Goal: Use online tool/utility: Use online tool/utility

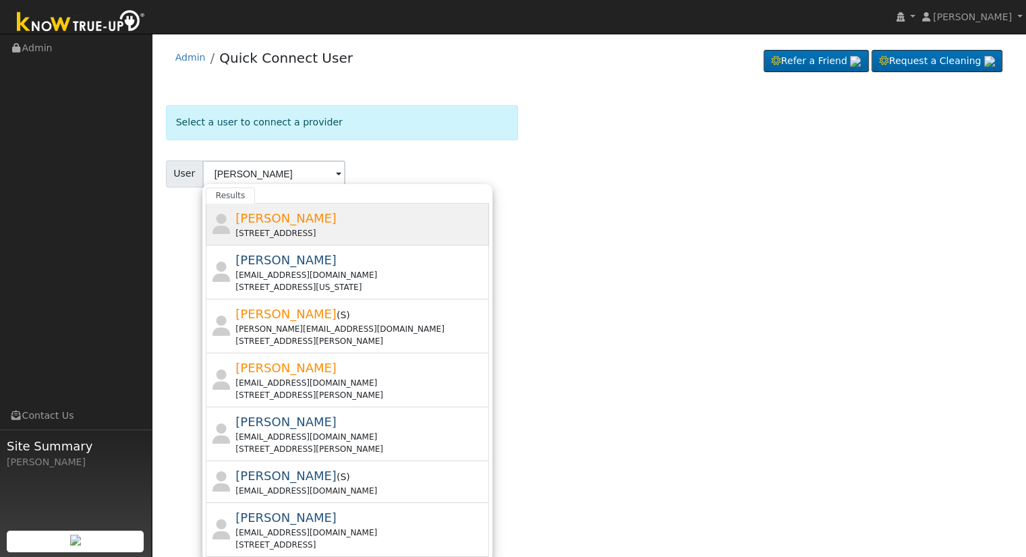
click at [306, 215] on span "[PERSON_NAME]" at bounding box center [285, 218] width 101 height 14
type input "[PERSON_NAME]"
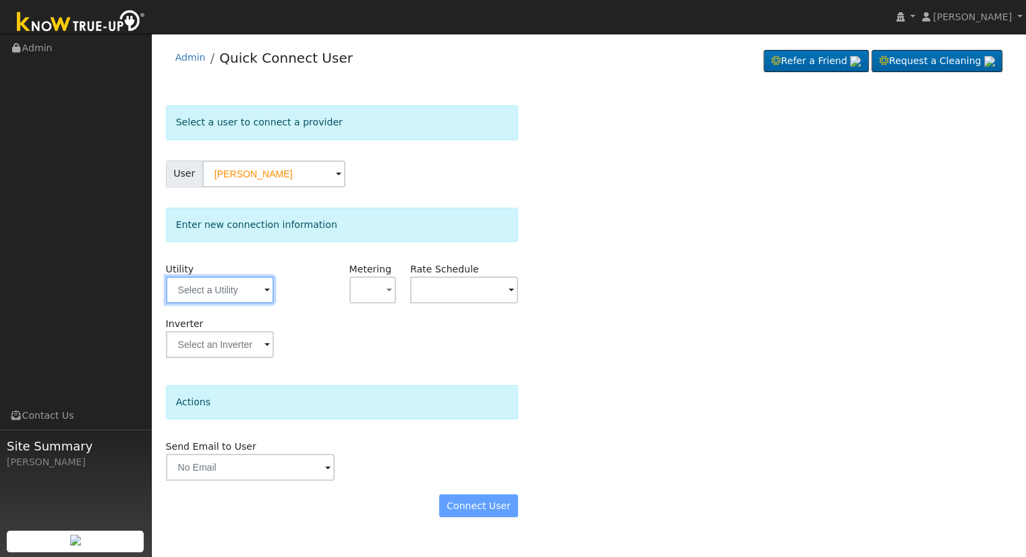
click at [210, 286] on input "text" at bounding box center [220, 289] width 108 height 27
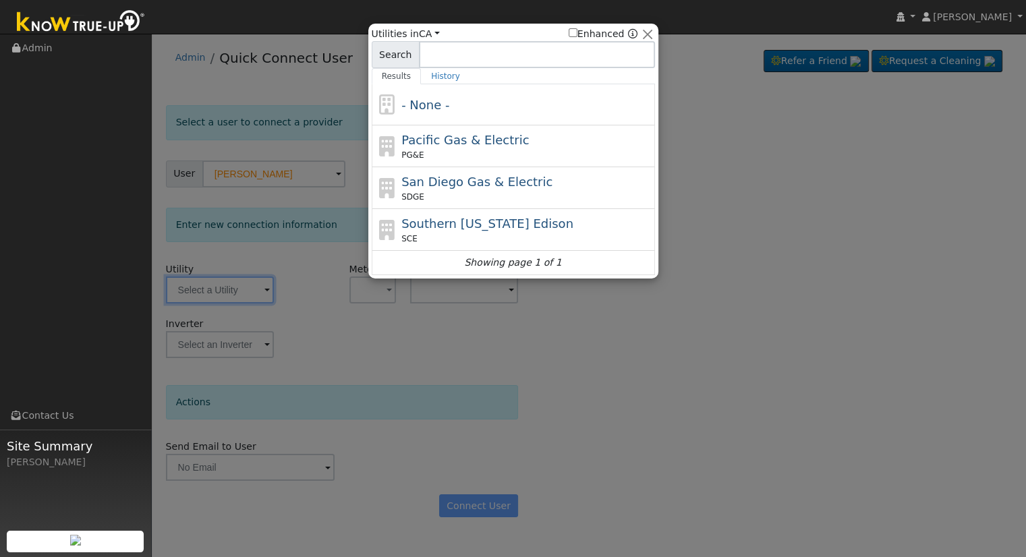
click at [210, 286] on div "Utilities in All Utilities CA All States AL AK AZ AR [GEOGRAPHIC_DATA] CO [GEOG…" at bounding box center [220, 289] width 108 height 27
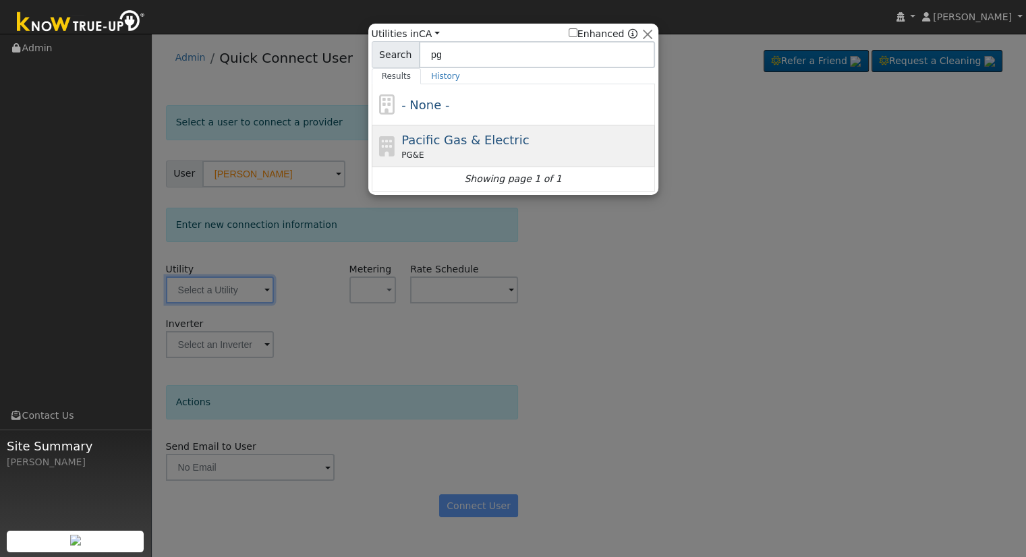
type input "pg"
click at [423, 143] on span "Pacific Gas & Electric" at bounding box center [464, 140] width 127 height 14
type input "PG&E"
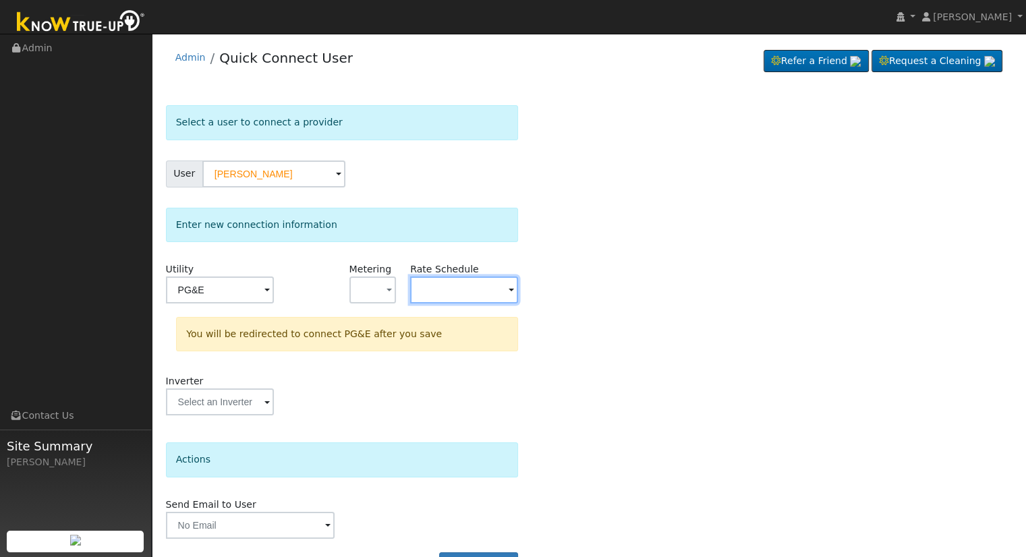
click at [440, 281] on input "text" at bounding box center [464, 289] width 108 height 27
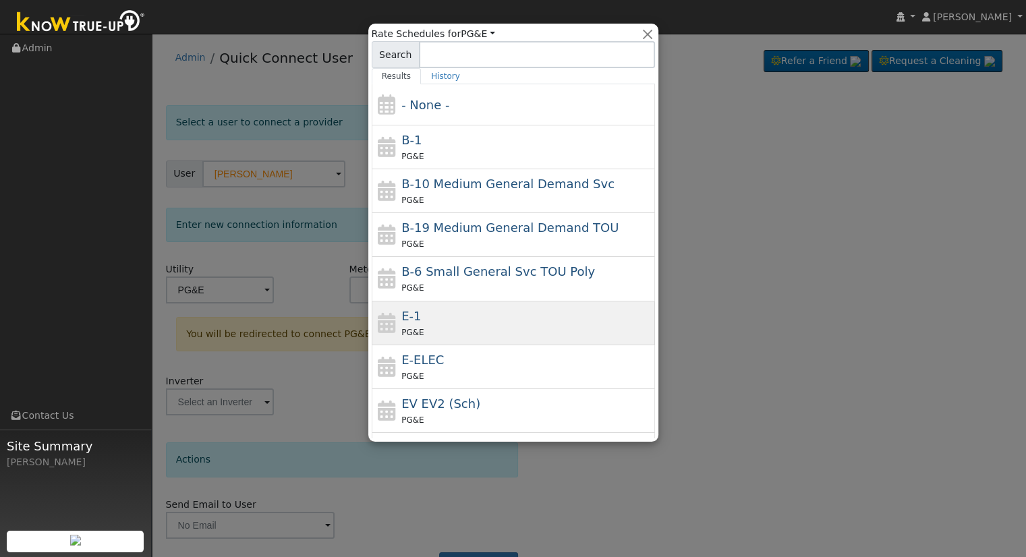
click at [440, 318] on div "E-1 PG&E" at bounding box center [526, 323] width 250 height 32
type input "E-1"
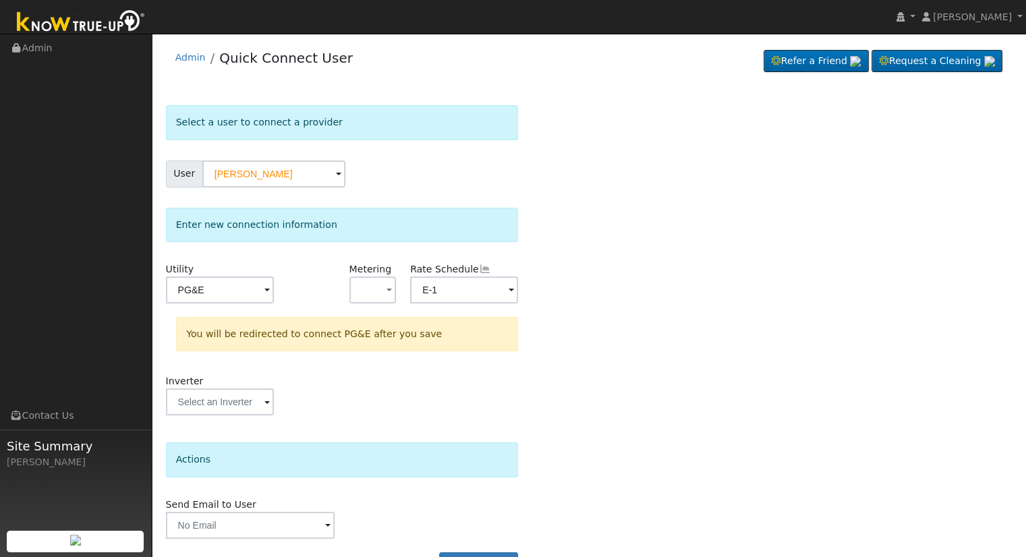
scroll to position [37, 0]
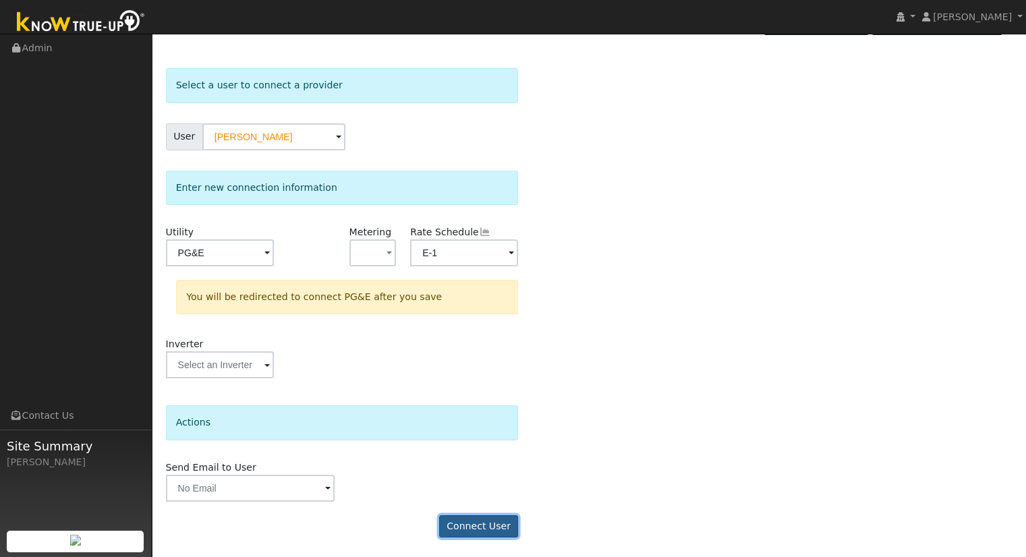
click at [475, 522] on button "Connect User" at bounding box center [479, 526] width 80 height 23
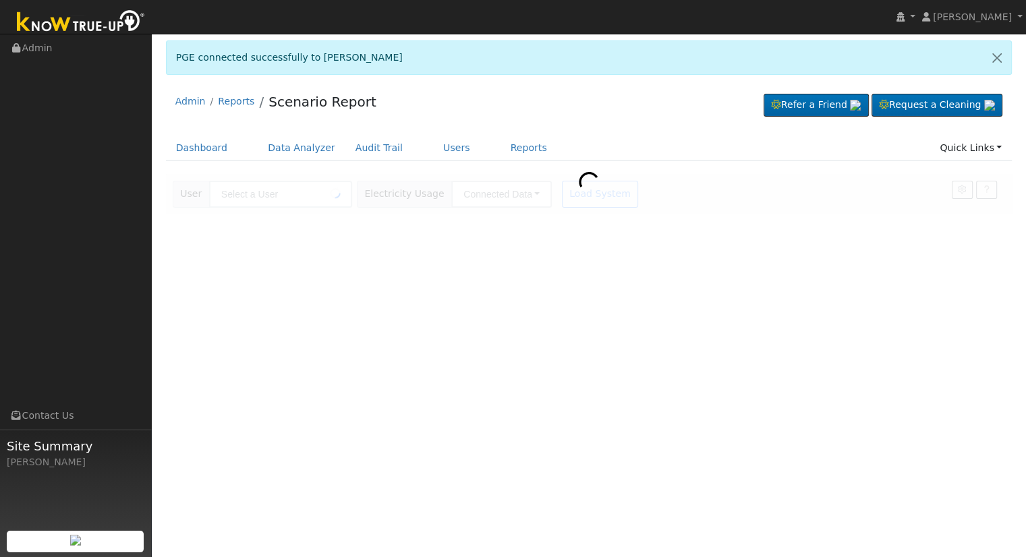
type input "[PERSON_NAME]"
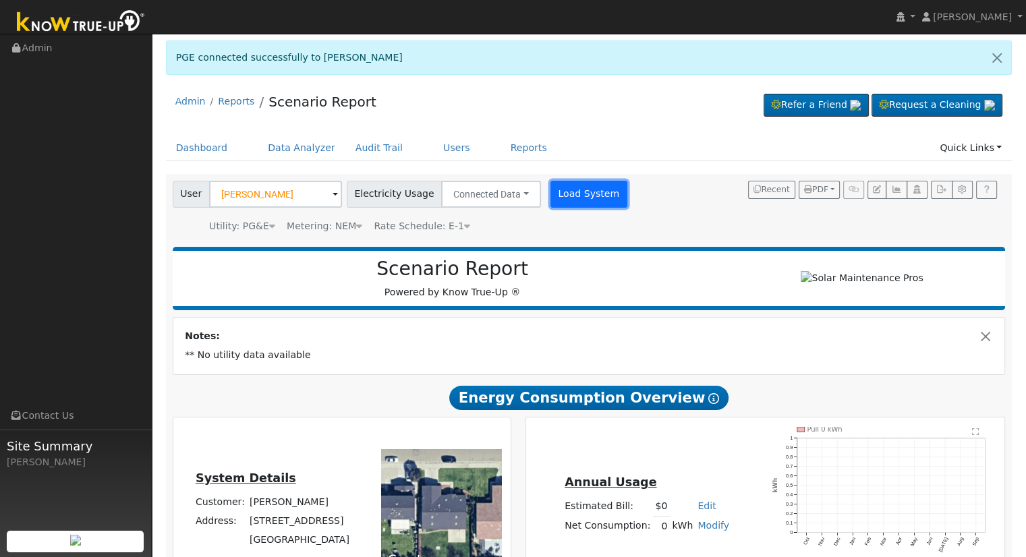
click at [558, 191] on button "Load System" at bounding box center [588, 194] width 77 height 27
drag, startPoint x: 558, startPoint y: 191, endPoint x: 604, endPoint y: 18, distance: 179.2
click at [604, 0] on html "[PERSON_NAME] [PERSON_NAME] Profile My Company Help Center Terms Of Service See…" at bounding box center [513, 383] width 1026 height 766
click at [576, 192] on button "Load System" at bounding box center [588, 194] width 77 height 27
click at [555, 190] on button "Load System" at bounding box center [588, 194] width 77 height 27
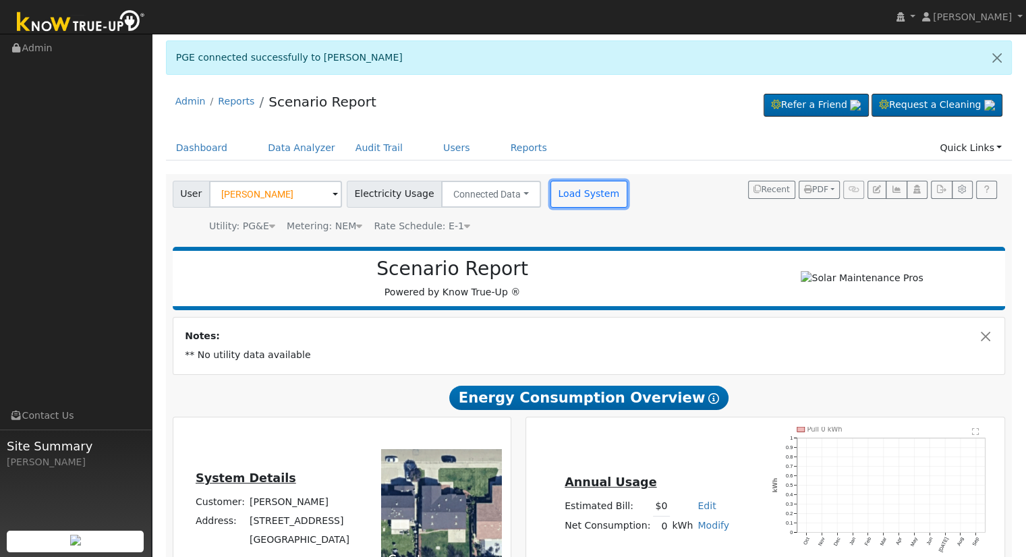
click at [556, 192] on button "Load System" at bounding box center [588, 194] width 77 height 27
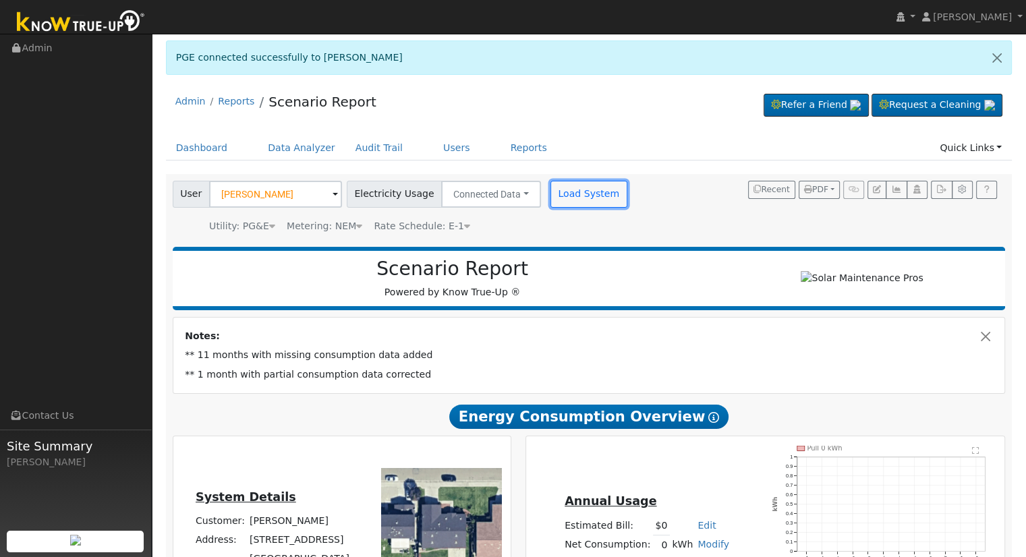
click at [556, 192] on button "Load System" at bounding box center [588, 194] width 77 height 27
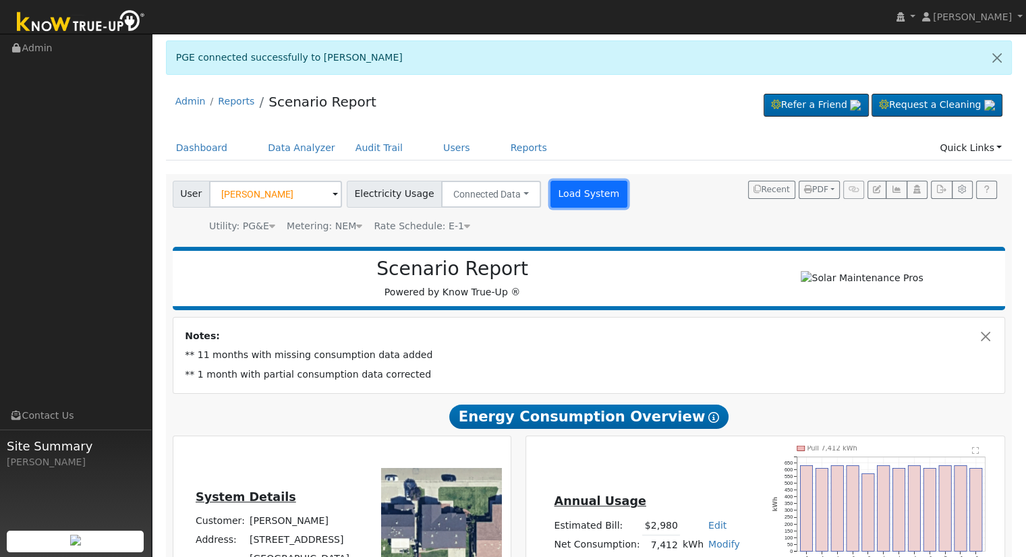
click at [556, 192] on button "Load System" at bounding box center [588, 194] width 77 height 27
click at [567, 184] on button "Load System" at bounding box center [588, 194] width 77 height 27
click at [561, 198] on button "Load System" at bounding box center [588, 194] width 77 height 27
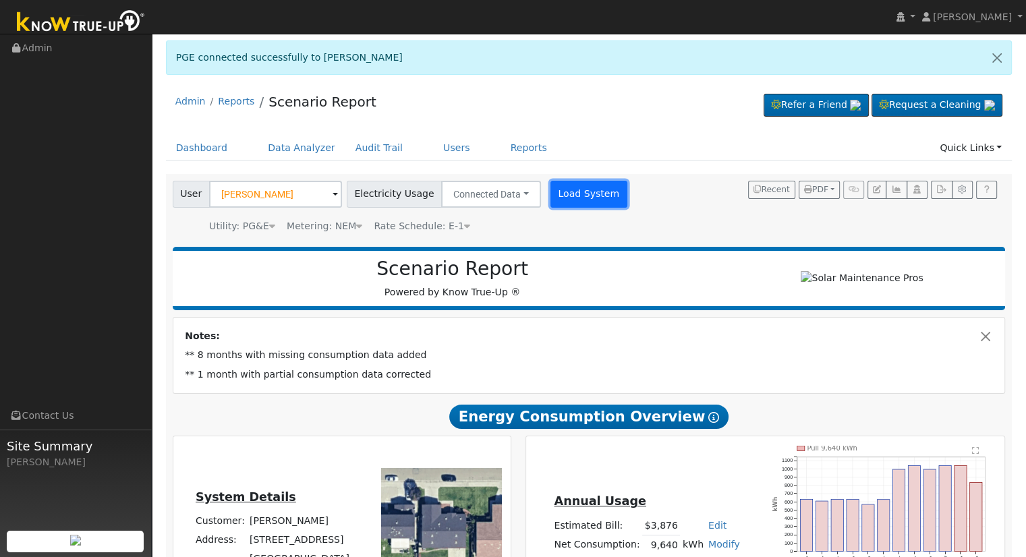
click at [561, 198] on button "Load System" at bounding box center [588, 194] width 77 height 27
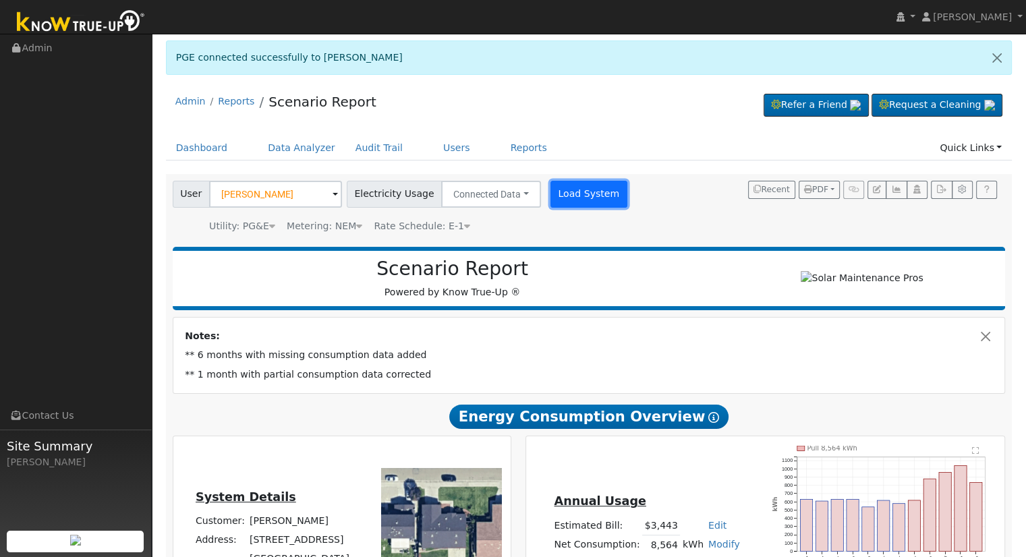
click at [561, 198] on button "Load System" at bounding box center [588, 194] width 77 height 27
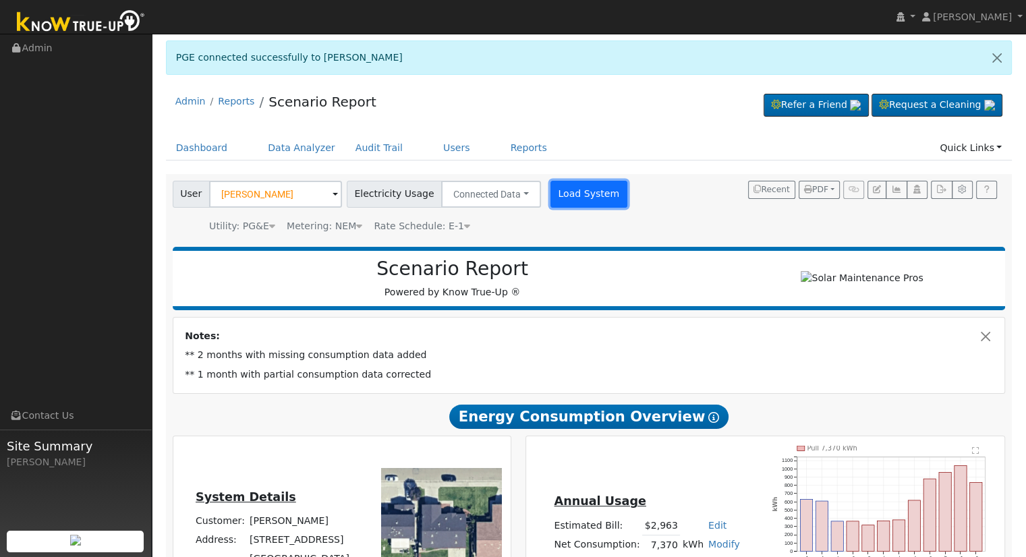
click at [561, 198] on button "Load System" at bounding box center [588, 194] width 77 height 27
click at [560, 201] on button "Load System" at bounding box center [588, 194] width 77 height 27
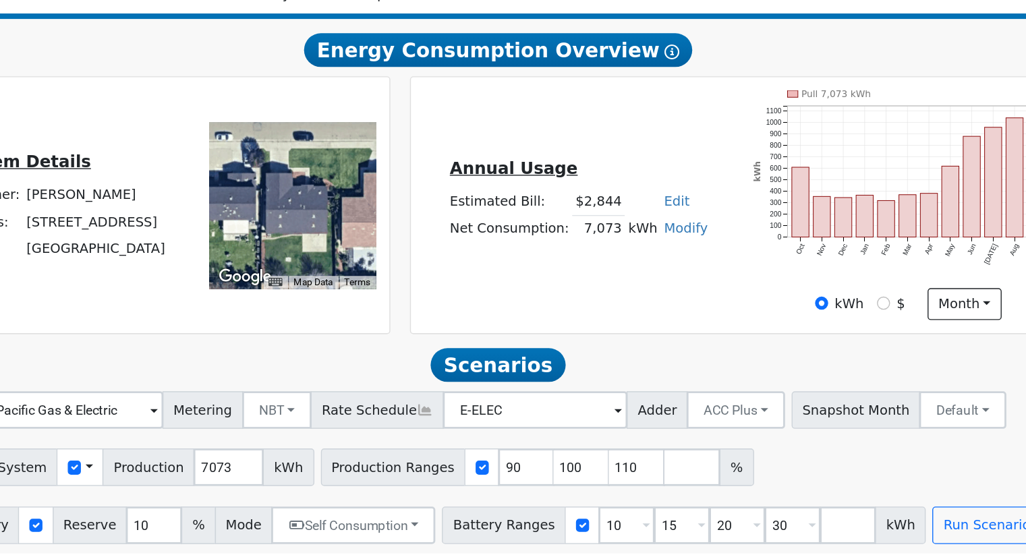
scroll to position [149, 0]
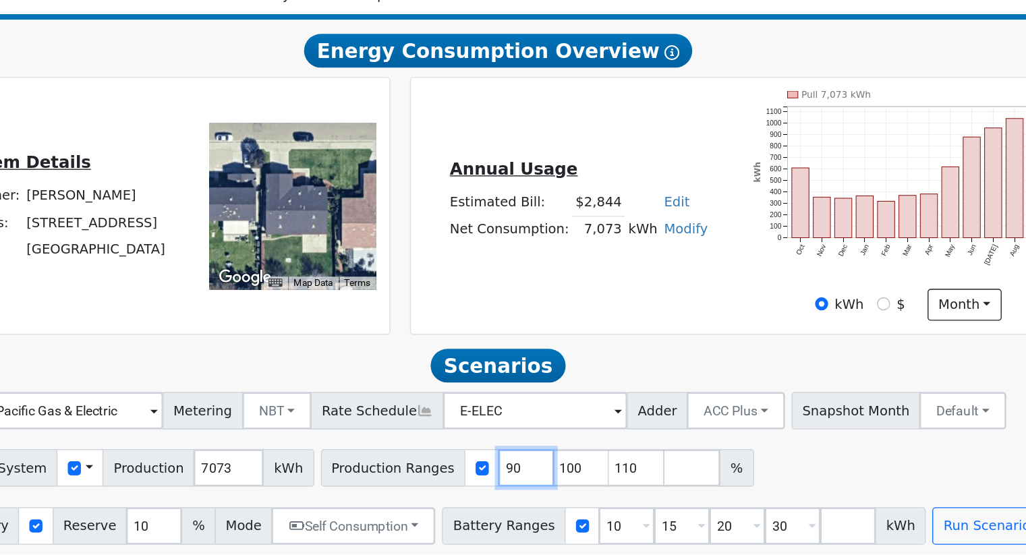
click at [589, 487] on input "90" at bounding box center [609, 488] width 40 height 27
type input "100"
type input "110"
type input "115"
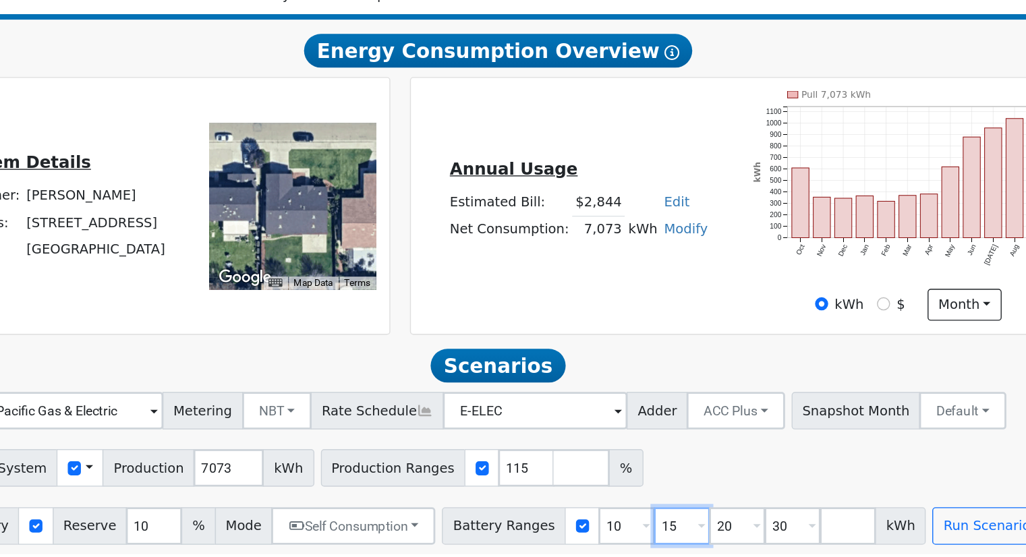
click at [701, 530] on input "15" at bounding box center [721, 529] width 40 height 27
type input "20"
type input "30"
type input "3"
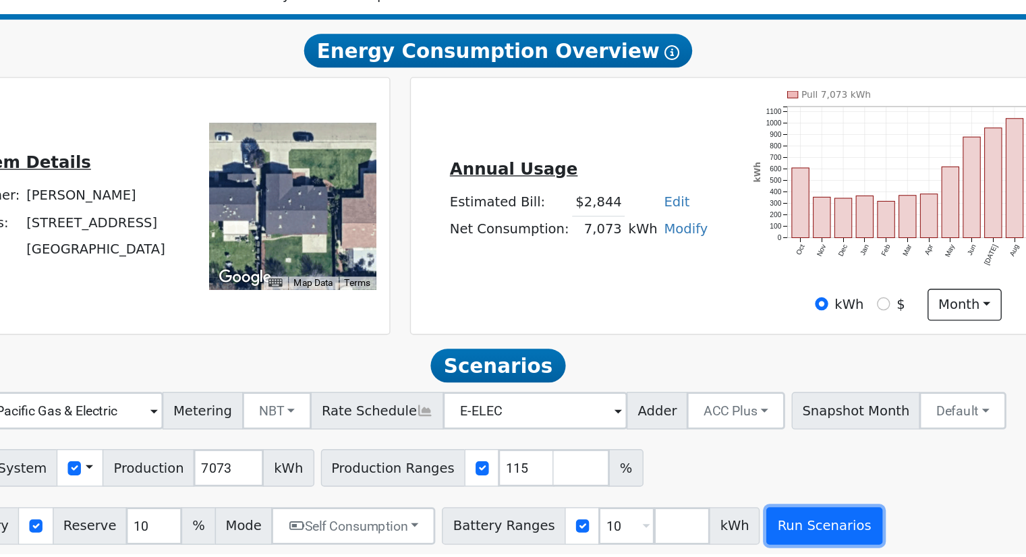
click at [781, 522] on button "Run Scenarios" at bounding box center [822, 529] width 83 height 27
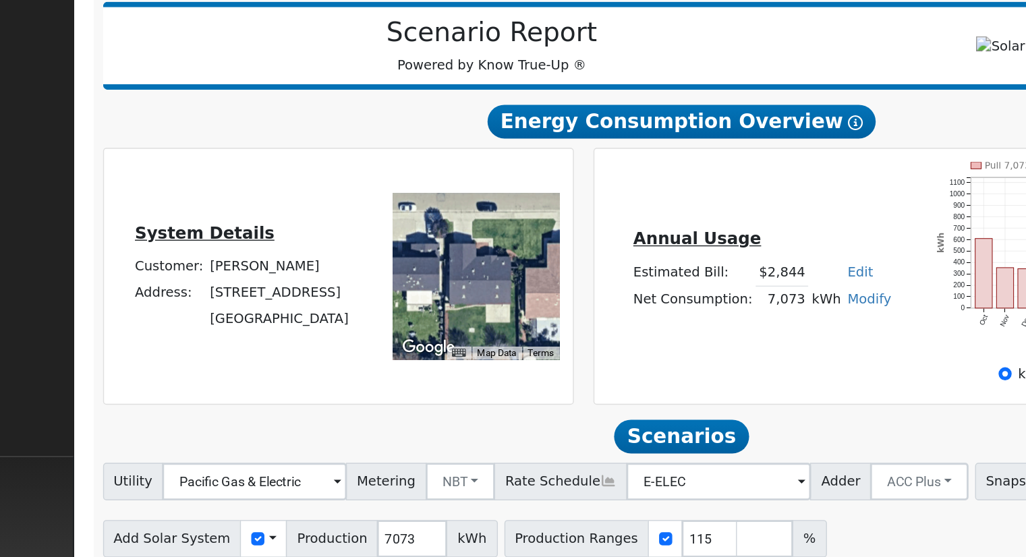
scroll to position [194, 0]
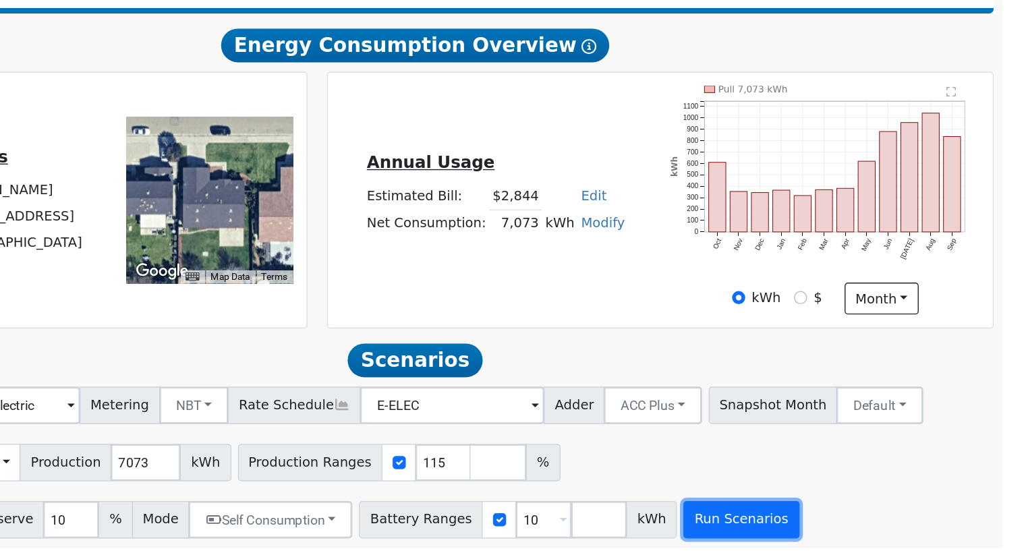
click at [781, 520] on button "Run Scenarios" at bounding box center [822, 529] width 83 height 27
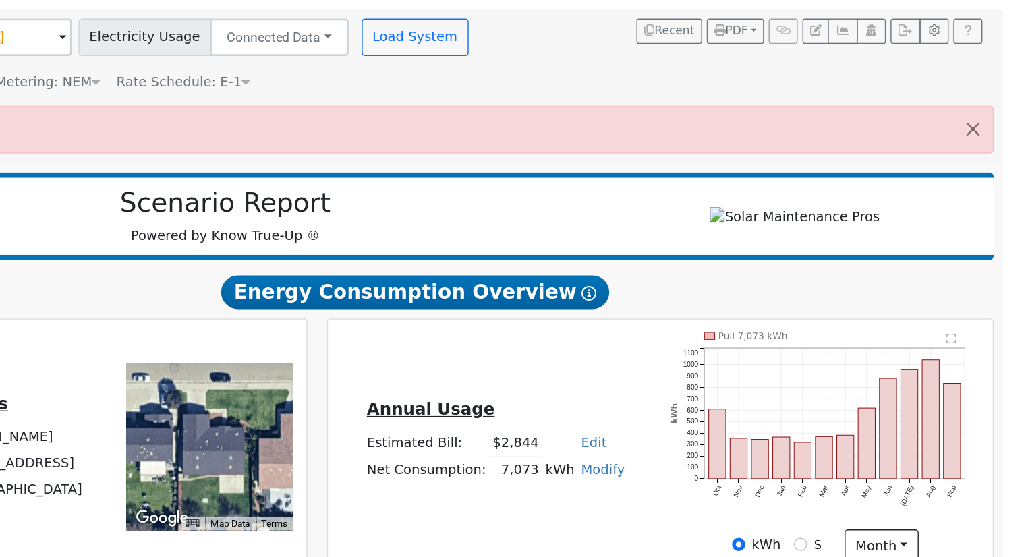
scroll to position [0, 0]
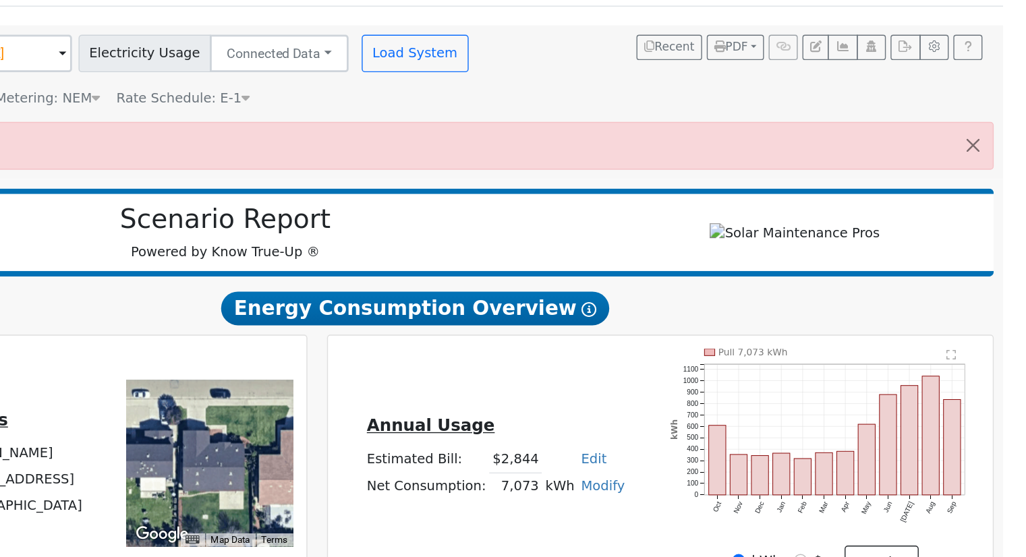
click at [773, 330] on div at bounding box center [861, 323] width 273 height 15
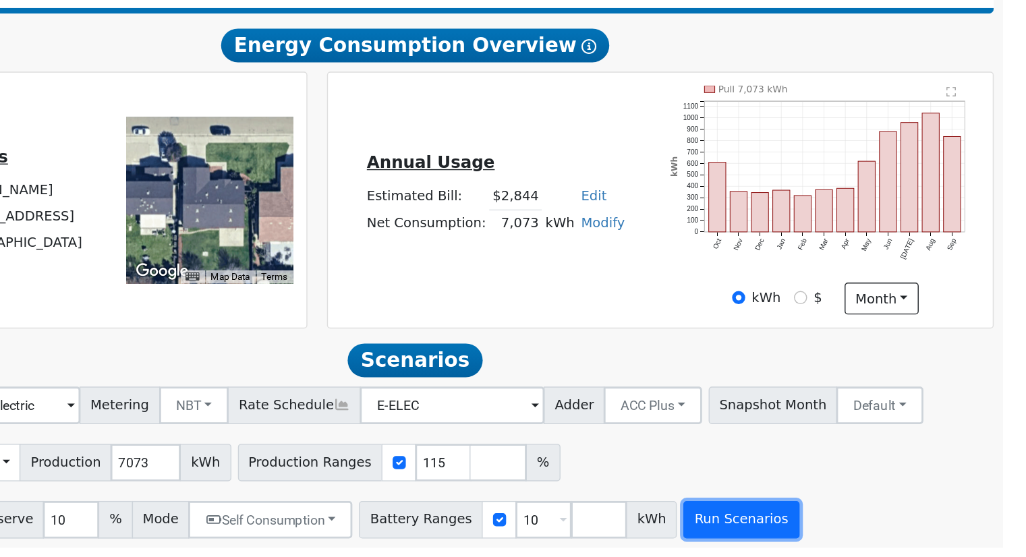
click at [781, 530] on button "Run Scenarios" at bounding box center [822, 529] width 83 height 27
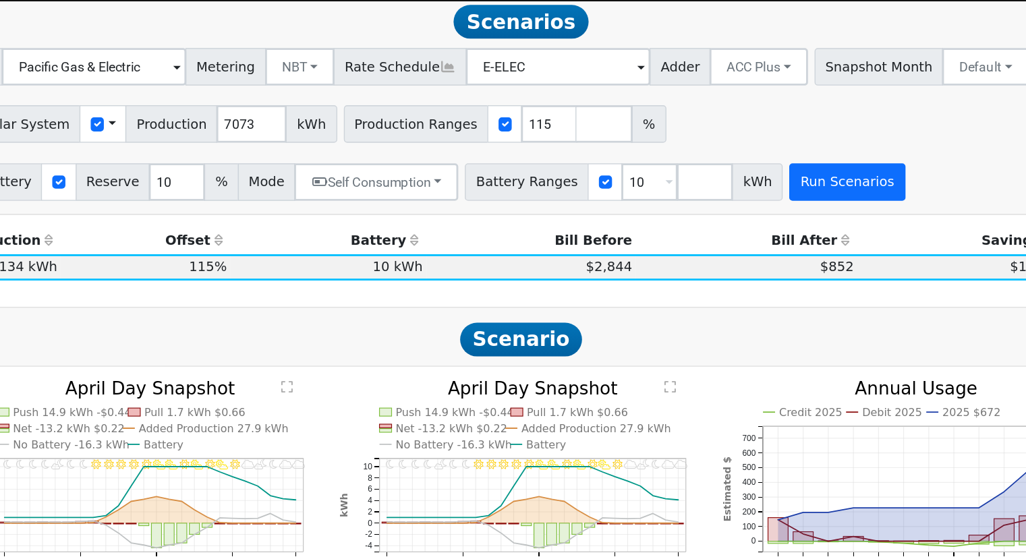
scroll to position [510, 0]
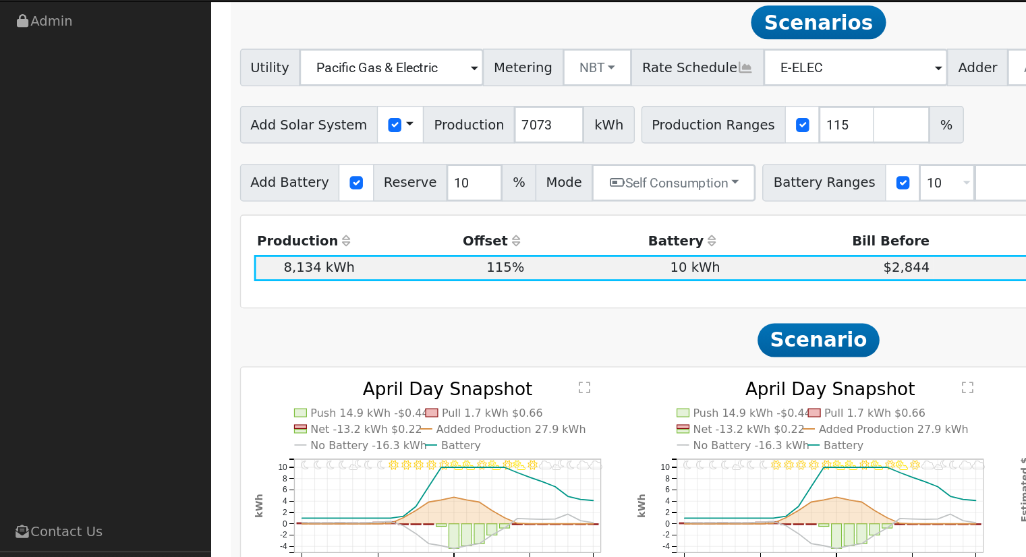
click at [463, 241] on div "Production Offset Battery Reserve Mode ACC Push Incentive Bill Before Bill Afte…" at bounding box center [588, 221] width 827 height 47
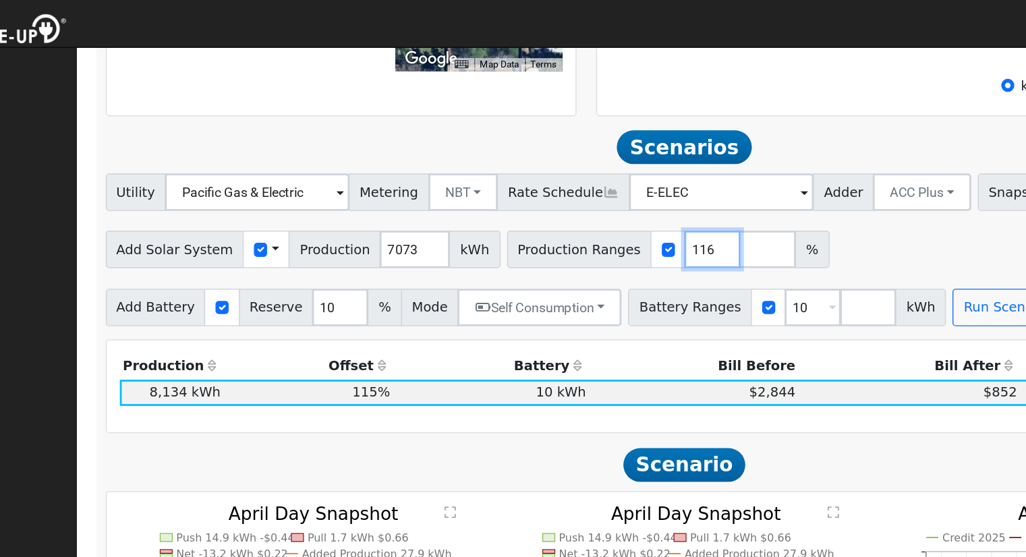
click at [591, 181] on input "116" at bounding box center [609, 179] width 40 height 27
click at [591, 181] on input "117" at bounding box center [609, 179] width 40 height 27
click at [591, 181] on input "118" at bounding box center [609, 179] width 40 height 27
click at [591, 181] on input "119" at bounding box center [609, 179] width 40 height 27
click at [591, 181] on input "120" at bounding box center [609, 179] width 40 height 27
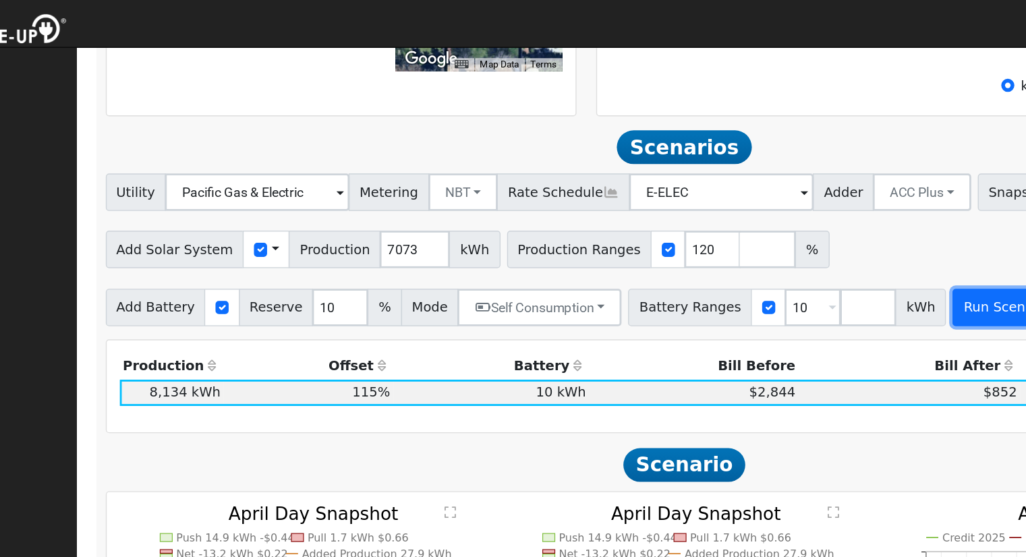
click at [781, 231] on button "Run Scenarios" at bounding box center [822, 221] width 83 height 27
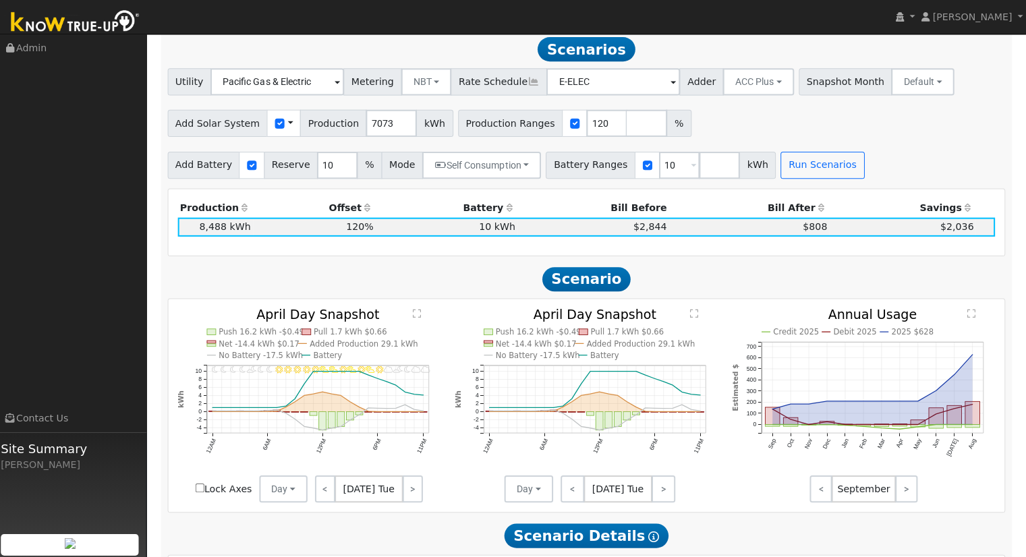
scroll to position [508, 0]
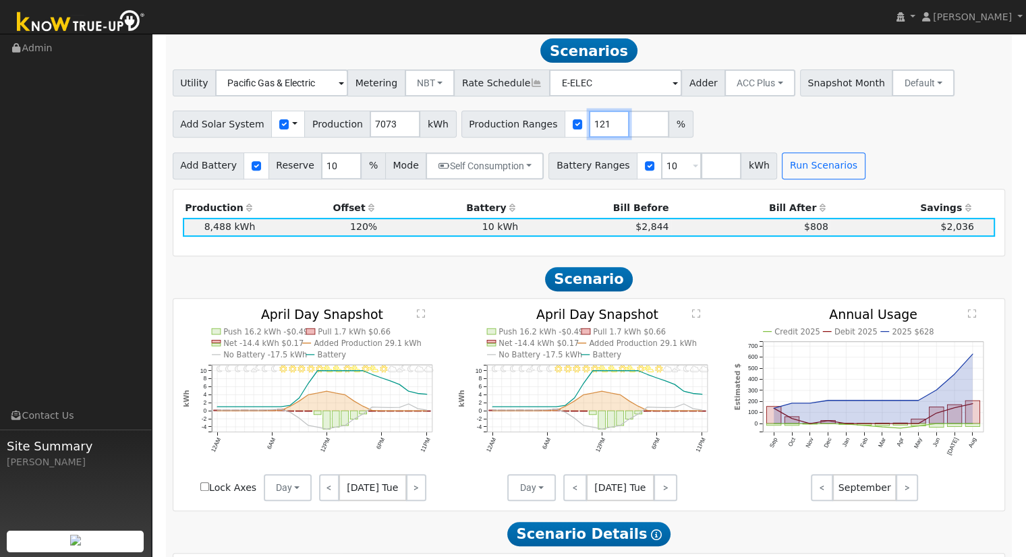
click at [589, 129] on input "121" at bounding box center [609, 124] width 40 height 27
click at [589, 129] on input "122" at bounding box center [609, 124] width 40 height 27
click at [589, 129] on input "123" at bounding box center [609, 124] width 40 height 27
click at [593, 125] on input "124" at bounding box center [609, 124] width 40 height 27
click at [781, 174] on button "Run Scenarios" at bounding box center [822, 165] width 83 height 27
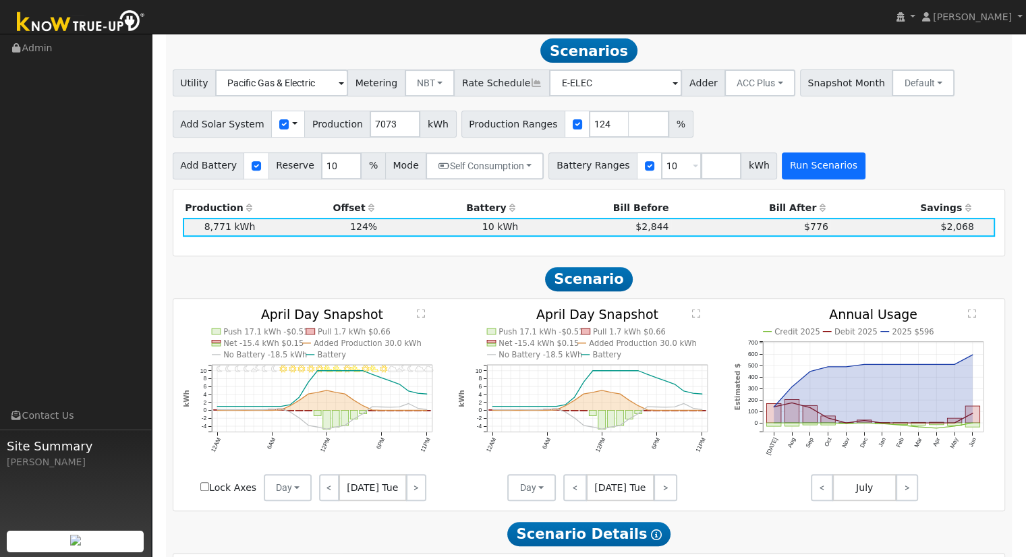
scroll to position [510, 0]
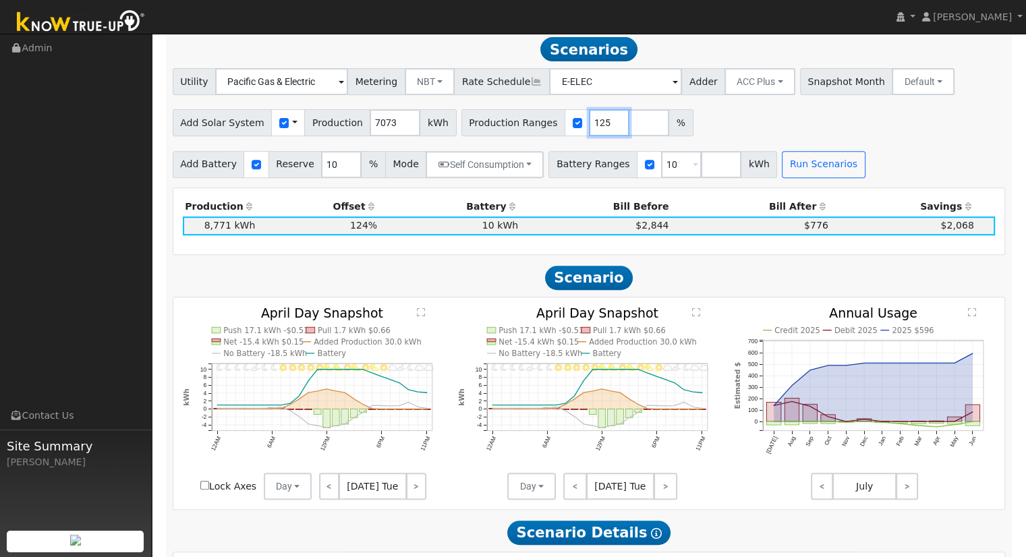
click at [590, 122] on input "125" at bounding box center [609, 122] width 40 height 27
click at [590, 122] on input "126" at bounding box center [609, 122] width 40 height 27
click at [788, 178] on button "Run Scenarios" at bounding box center [822, 164] width 83 height 27
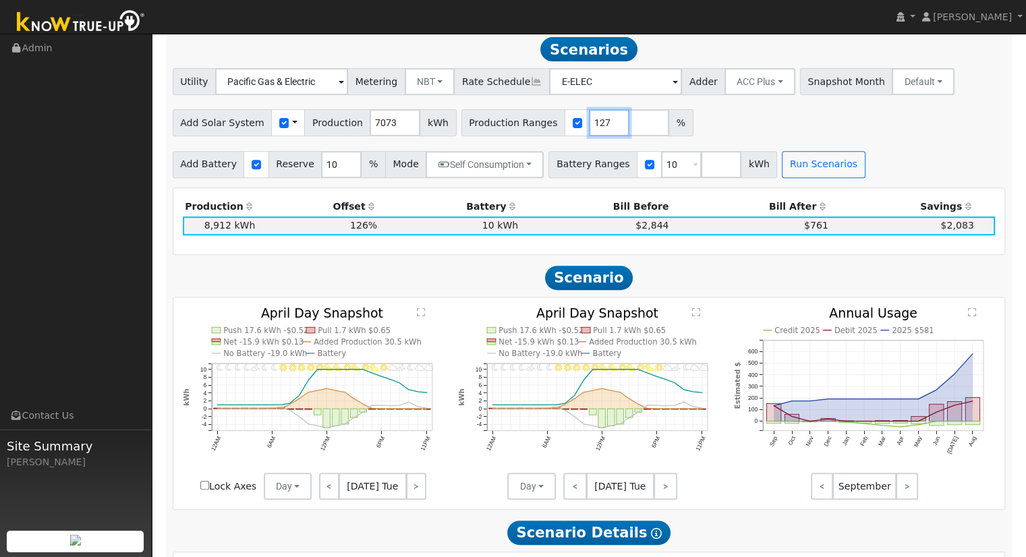
click at [590, 125] on input "127" at bounding box center [609, 122] width 40 height 27
click at [590, 125] on input "128" at bounding box center [609, 122] width 40 height 27
click at [751, 172] on div "Battery Ranges 10 Overrides Reserve % Mode None None Self Consumption Peak Savi…" at bounding box center [662, 164] width 233 height 27
click at [781, 173] on button "Run Scenarios" at bounding box center [822, 164] width 83 height 27
click at [589, 128] on input "127" at bounding box center [609, 122] width 40 height 27
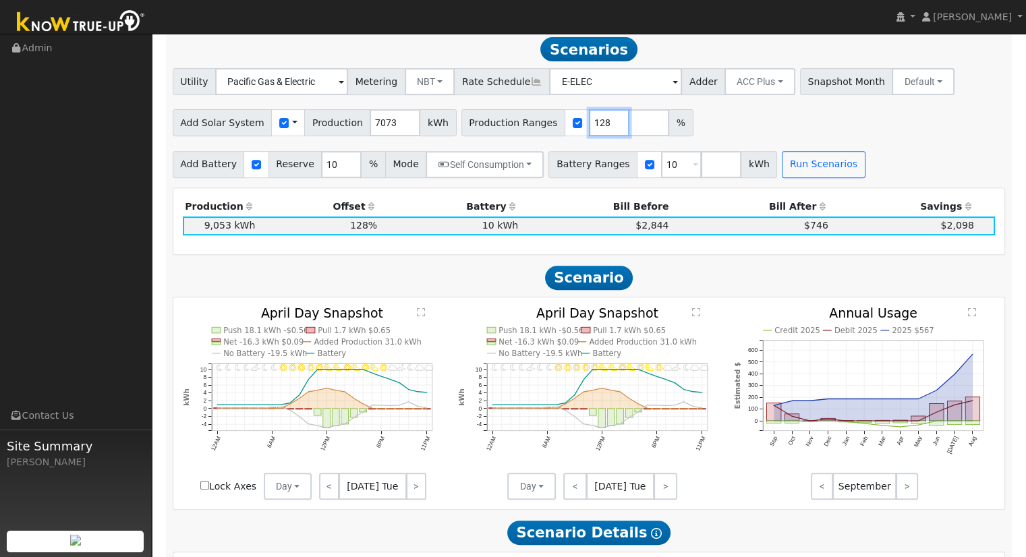
click at [589, 122] on input "128" at bounding box center [609, 122] width 40 height 27
click at [781, 175] on button "Run Scenarios" at bounding box center [822, 164] width 83 height 27
click at [592, 125] on input "129" at bounding box center [609, 122] width 40 height 27
click at [592, 125] on input "130" at bounding box center [609, 122] width 40 height 27
click at [781, 176] on button "Run Scenarios" at bounding box center [822, 164] width 83 height 27
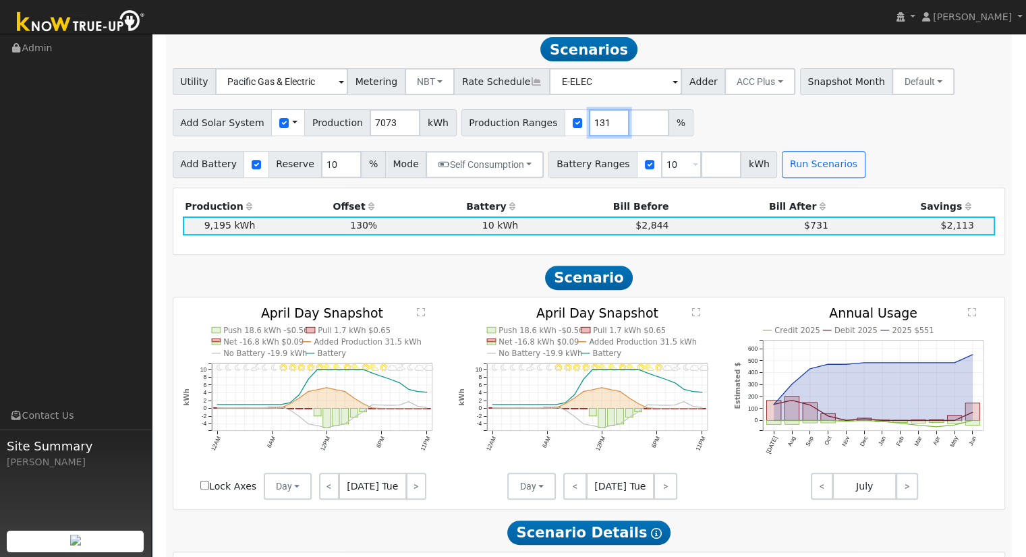
click at [590, 124] on input "131" at bounding box center [609, 122] width 40 height 27
click at [590, 124] on input "132" at bounding box center [609, 122] width 40 height 27
click at [806, 178] on button "Run Scenarios" at bounding box center [822, 164] width 83 height 27
click at [589, 123] on input "133" at bounding box center [609, 122] width 40 height 27
click at [798, 178] on button "Run Scenarios" at bounding box center [822, 164] width 83 height 27
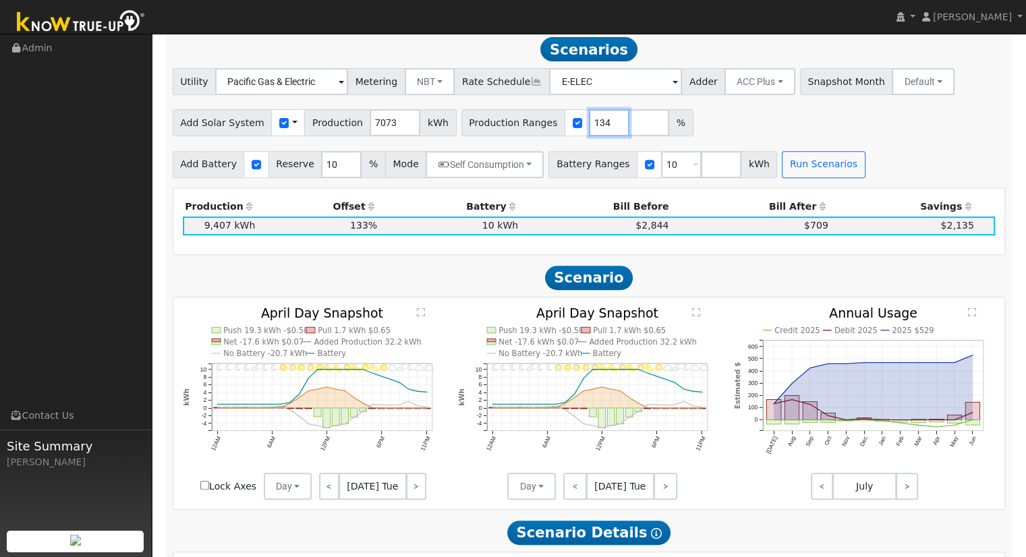
click at [593, 125] on input "134" at bounding box center [609, 122] width 40 height 27
click at [819, 165] on button "Run Scenarios" at bounding box center [822, 164] width 83 height 27
click at [591, 123] on input "135" at bounding box center [609, 122] width 40 height 27
click at [793, 168] on button "Run Scenarios" at bounding box center [822, 164] width 83 height 27
click at [591, 128] on input "134" at bounding box center [609, 122] width 40 height 27
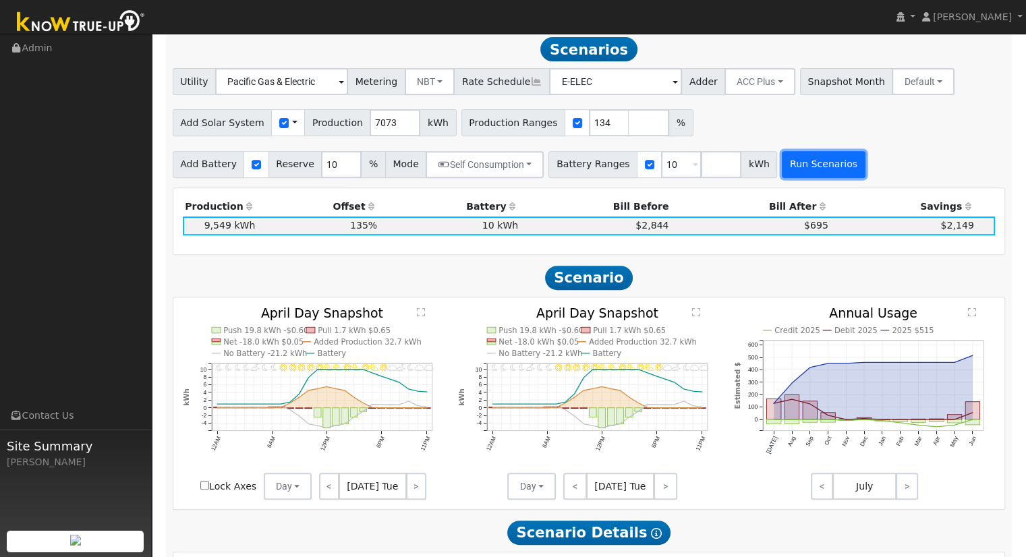
click at [781, 173] on button "Run Scenarios" at bounding box center [822, 164] width 83 height 27
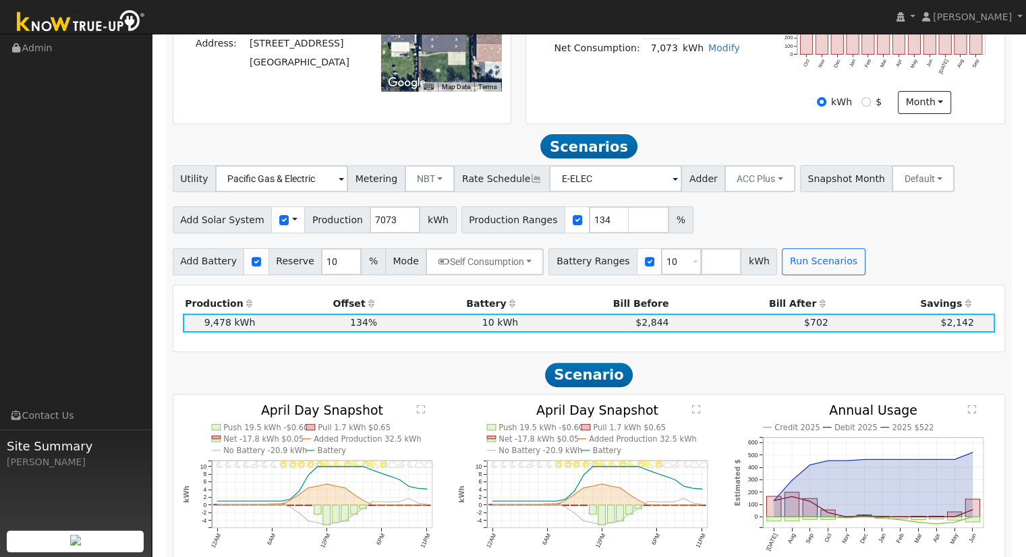
scroll to position [343, 0]
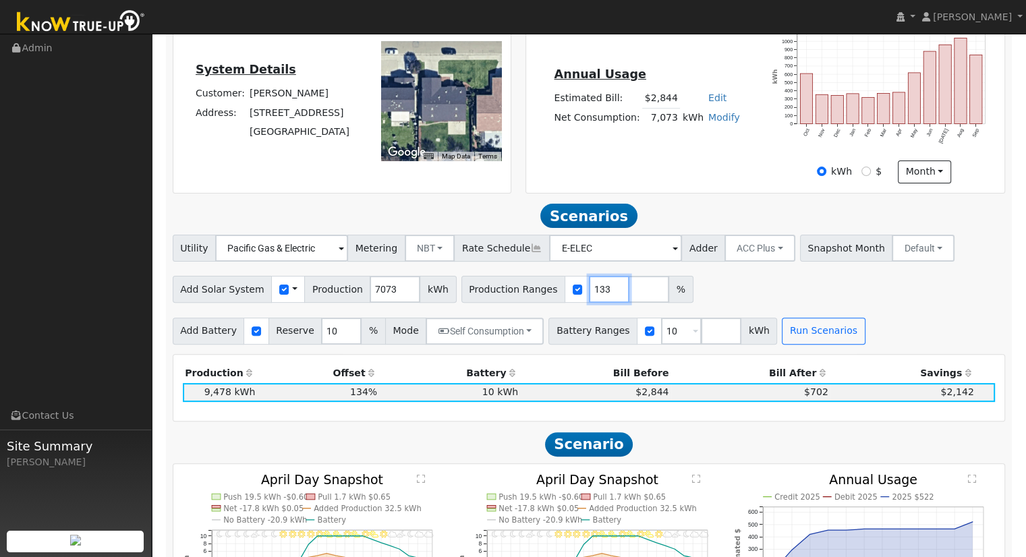
type input "133"
click at [591, 299] on input "133" at bounding box center [609, 289] width 40 height 27
click at [781, 338] on button "Run Scenarios" at bounding box center [822, 331] width 83 height 27
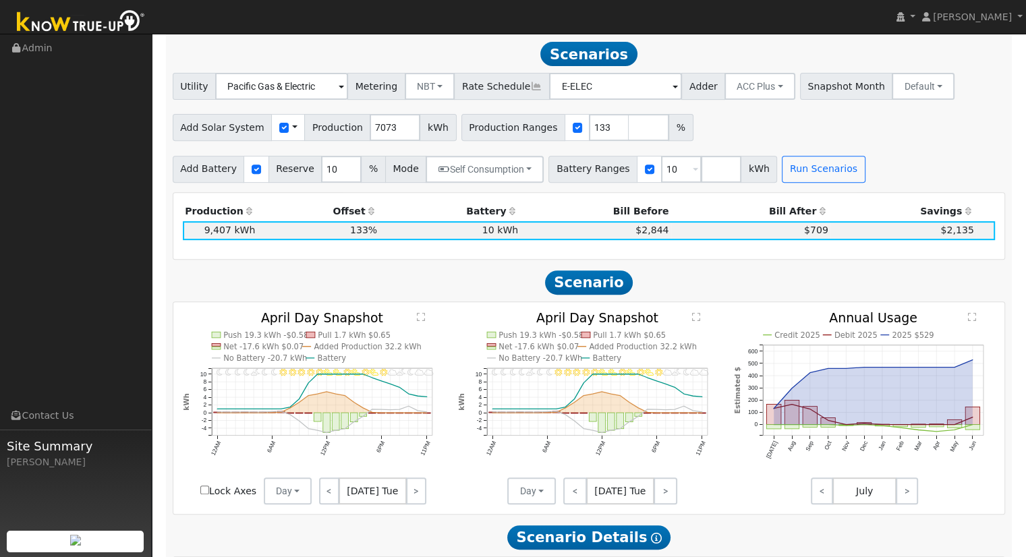
scroll to position [510, 0]
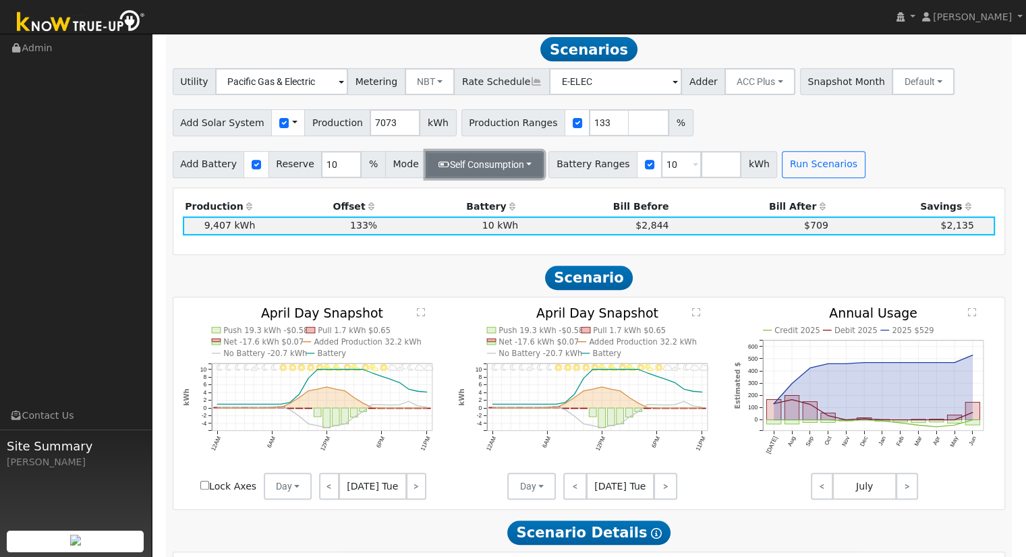
click at [519, 171] on button "Self Consumption" at bounding box center [484, 164] width 118 height 27
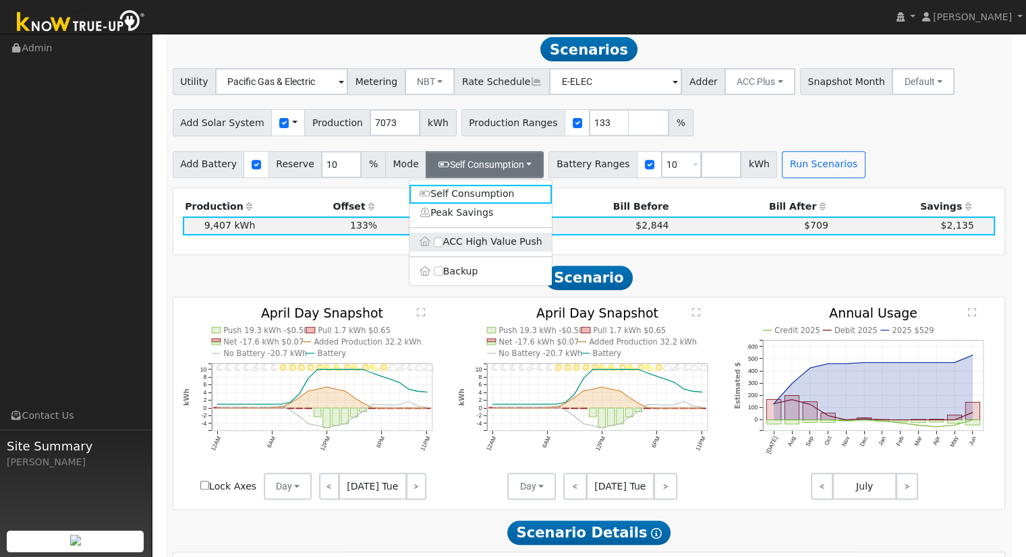
click at [472, 241] on label "ACC High Value Push" at bounding box center [480, 242] width 142 height 19
click at [443, 241] on input "ACC High Value Push" at bounding box center [438, 241] width 9 height 9
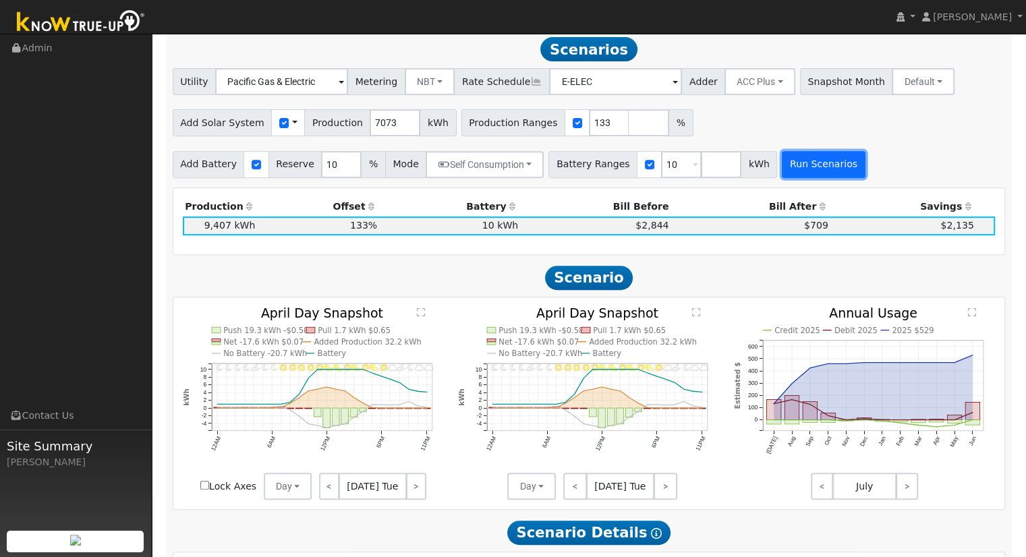
click at [796, 166] on button "Run Scenarios" at bounding box center [822, 164] width 83 height 27
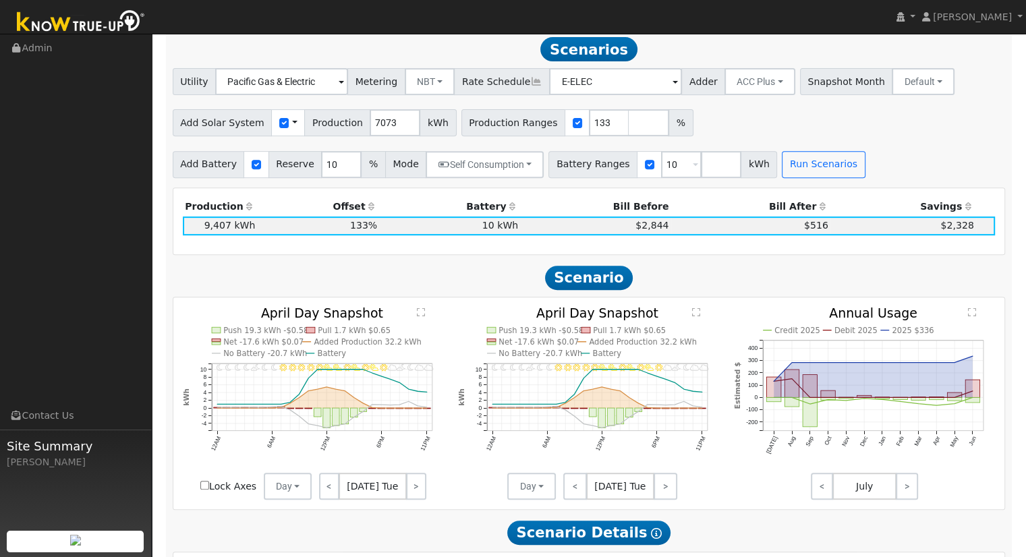
click at [736, 71] on div "Utility Pacific Gas & Electric Metering NBT NEM NBT Rate Schedule E-ELEC Adder …" at bounding box center [588, 79] width 837 height 32
click at [733, 75] on button "ACC Plus" at bounding box center [759, 81] width 71 height 27
click at [786, 159] on link "SB-535" at bounding box center [745, 149] width 94 height 19
click at [781, 160] on button "Run Scenarios" at bounding box center [822, 164] width 83 height 27
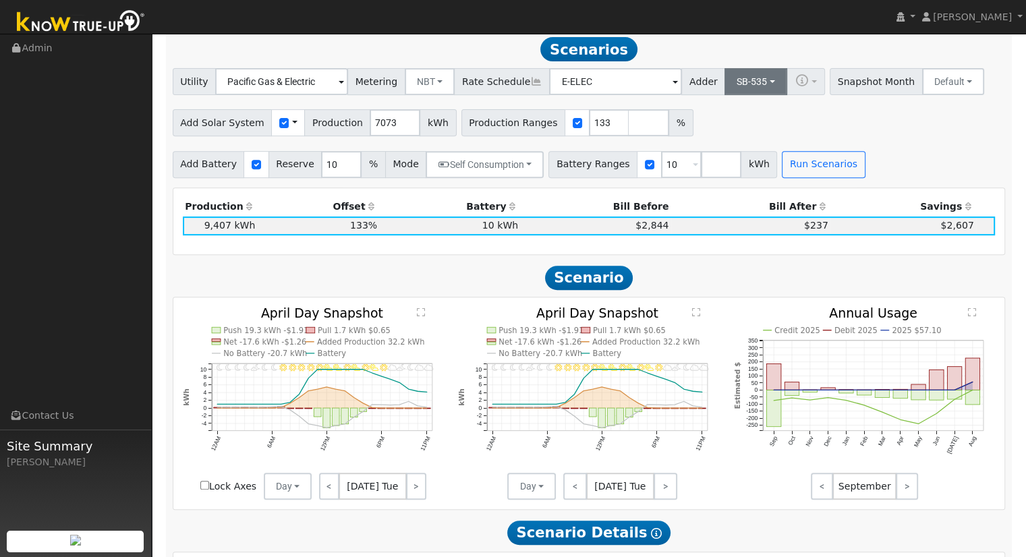
click at [724, 86] on button "SB-535" at bounding box center [755, 81] width 63 height 27
click at [718, 135] on link "ACC Plus" at bounding box center [745, 130] width 94 height 19
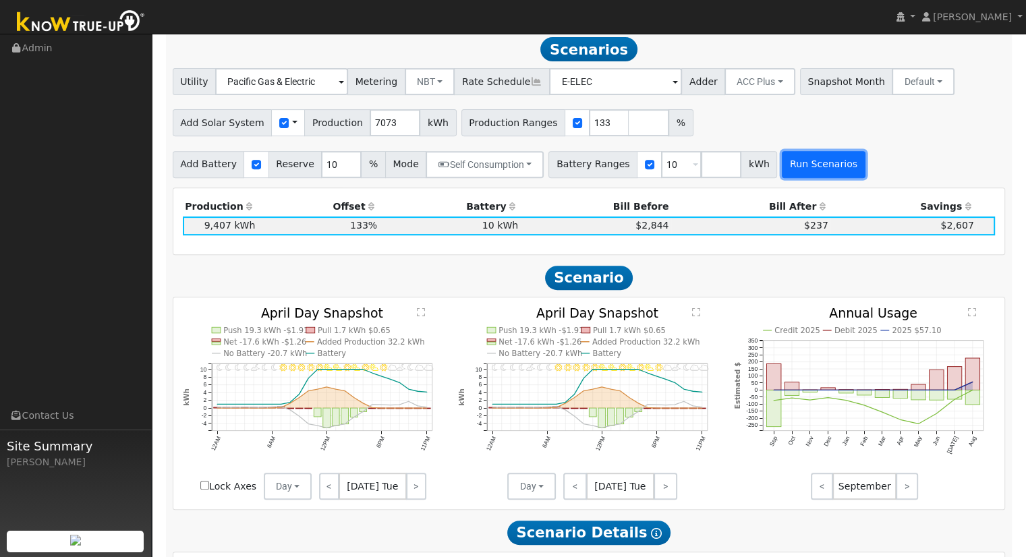
click at [781, 169] on button "Run Scenarios" at bounding box center [822, 164] width 83 height 27
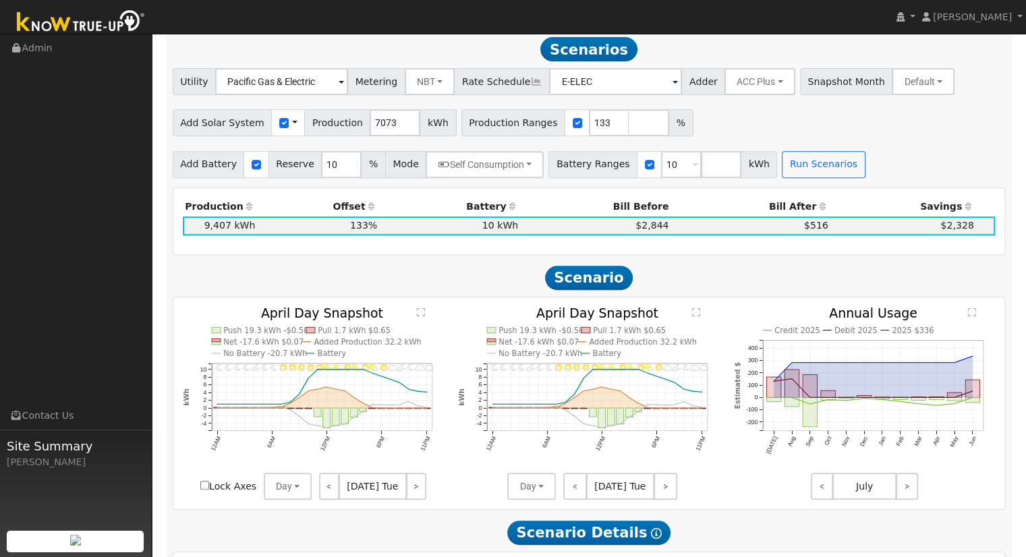
click at [150, 249] on ul "Navigation Admin Links Contact Us Site Summary [PERSON_NAME]" at bounding box center [76, 312] width 152 height 557
click at [787, 216] on th "Bill After" at bounding box center [750, 207] width 159 height 19
click at [799, 235] on td "$516" at bounding box center [750, 225] width 159 height 19
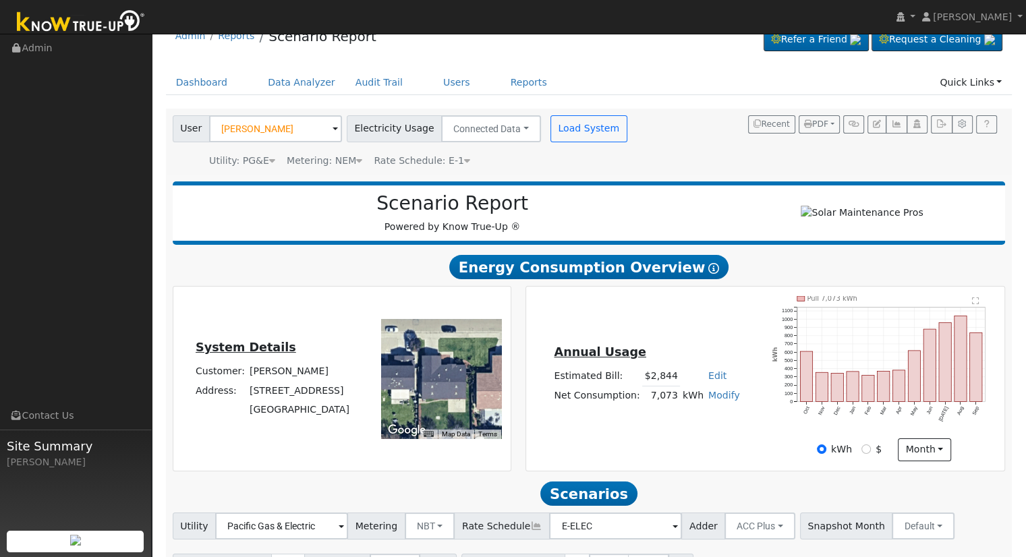
scroll to position [0, 0]
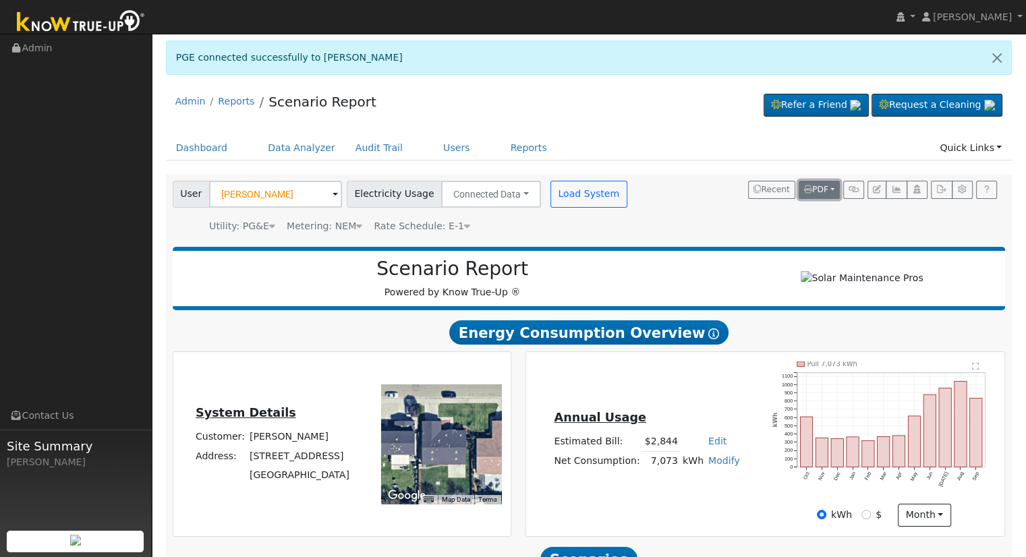
click at [808, 198] on button "PDF" at bounding box center [818, 190] width 41 height 19
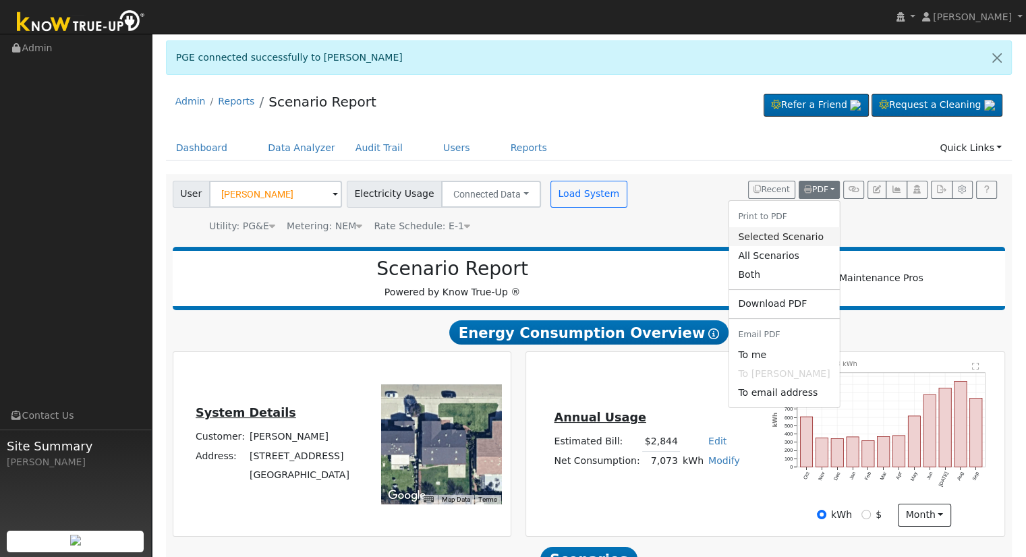
click at [790, 233] on link "Selected Scenario" at bounding box center [783, 236] width 111 height 19
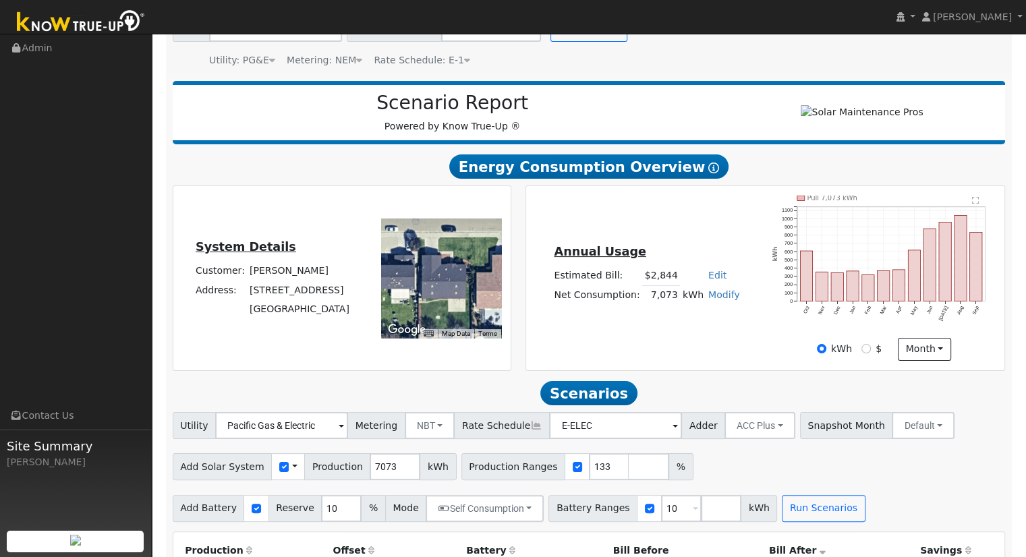
scroll to position [167, 0]
